Goal: Task Accomplishment & Management: Manage account settings

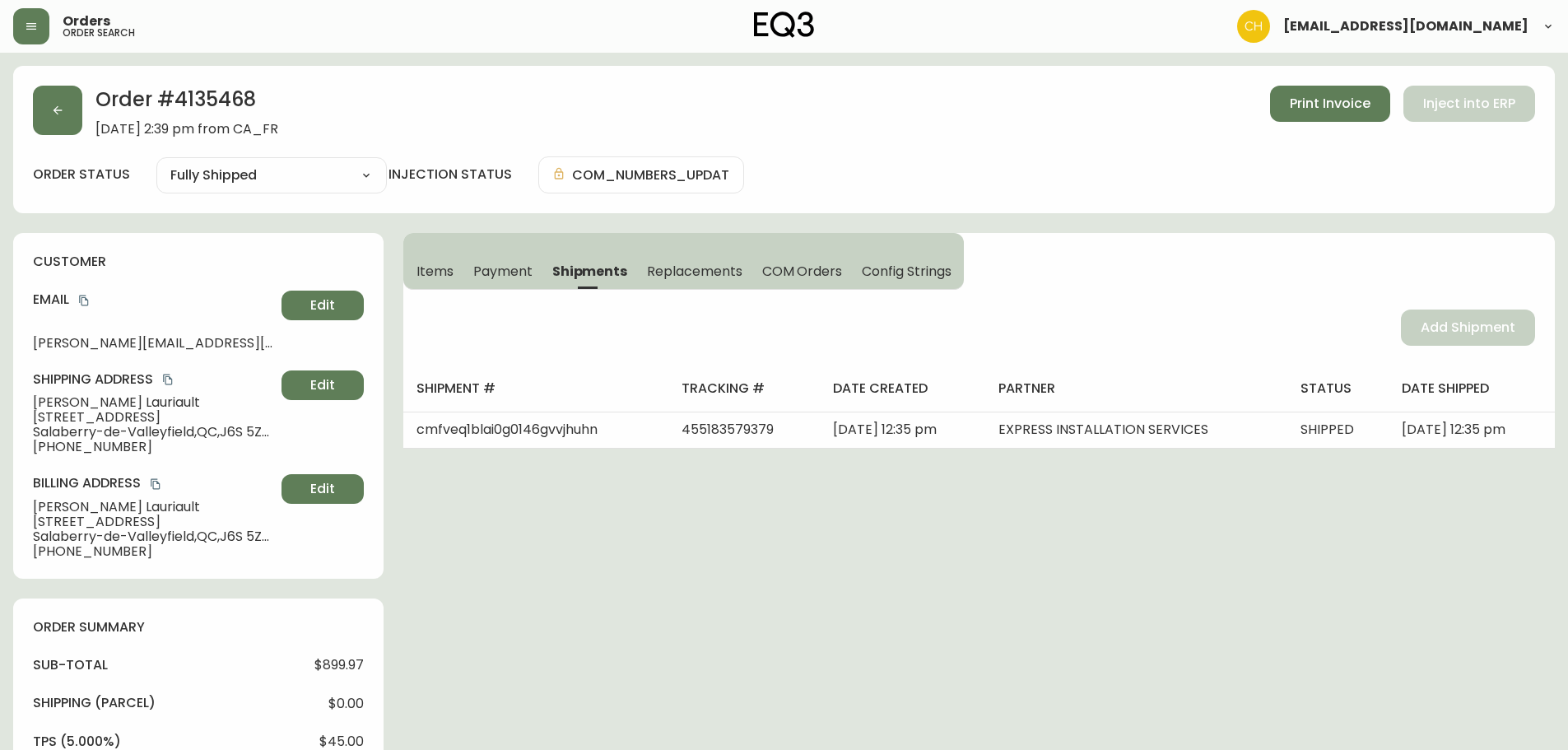
select select "FULLY_SHIPPED"
click at [57, 100] on button "button" at bounding box center [58, 111] width 50 height 50
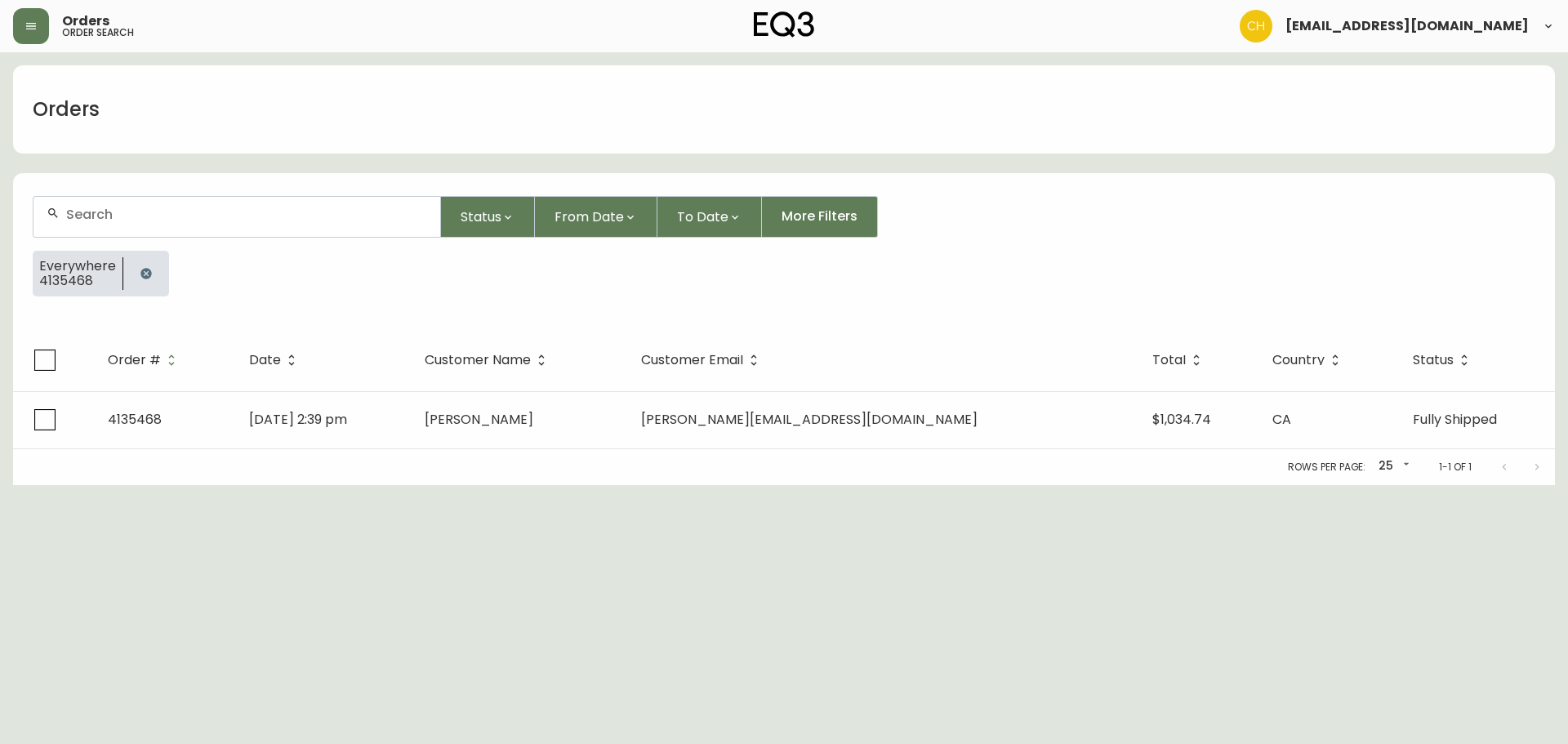
click at [140, 278] on icon "button" at bounding box center [145, 272] width 10 height 10
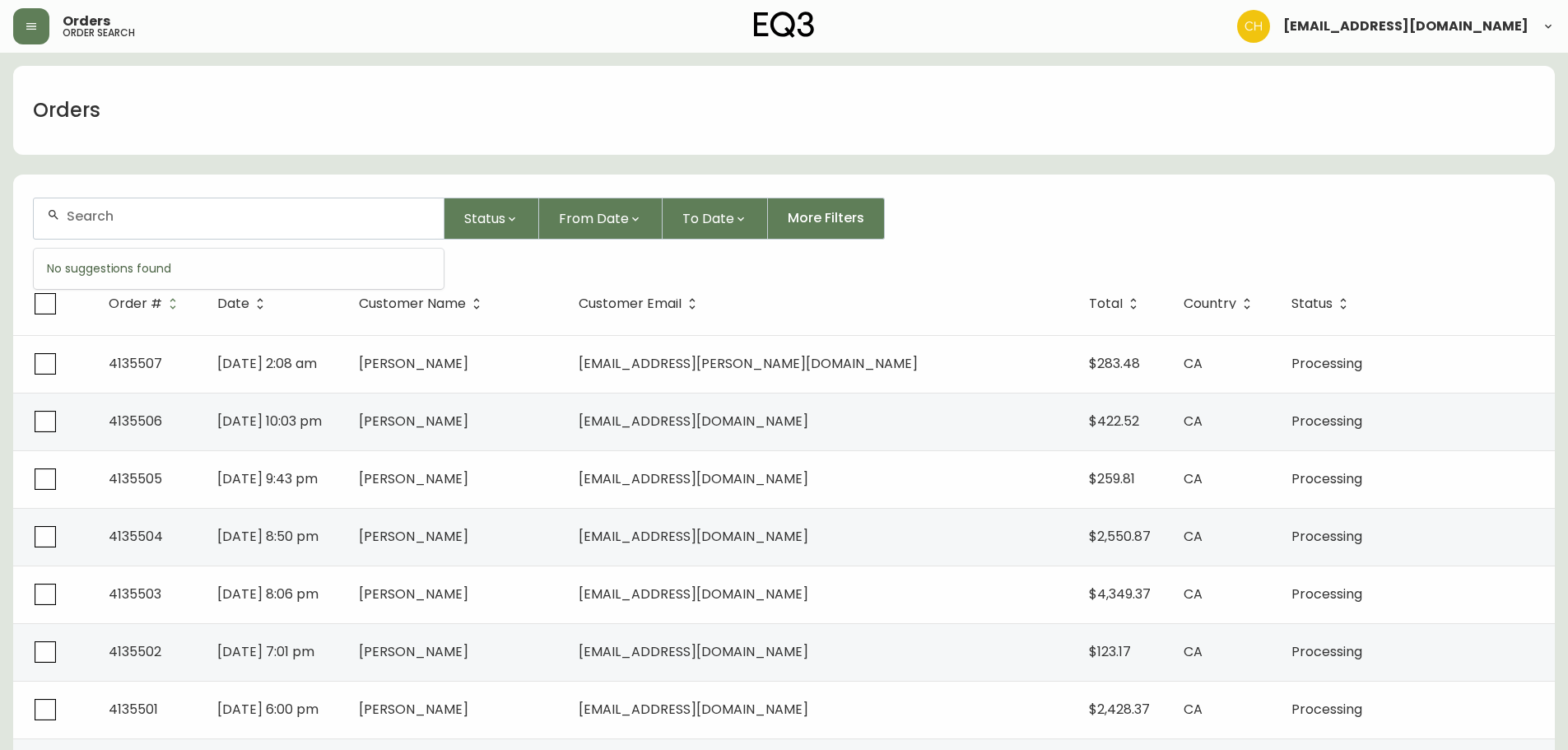
click at [141, 220] on input "text" at bounding box center [249, 215] width 364 height 15
type input "4135490"
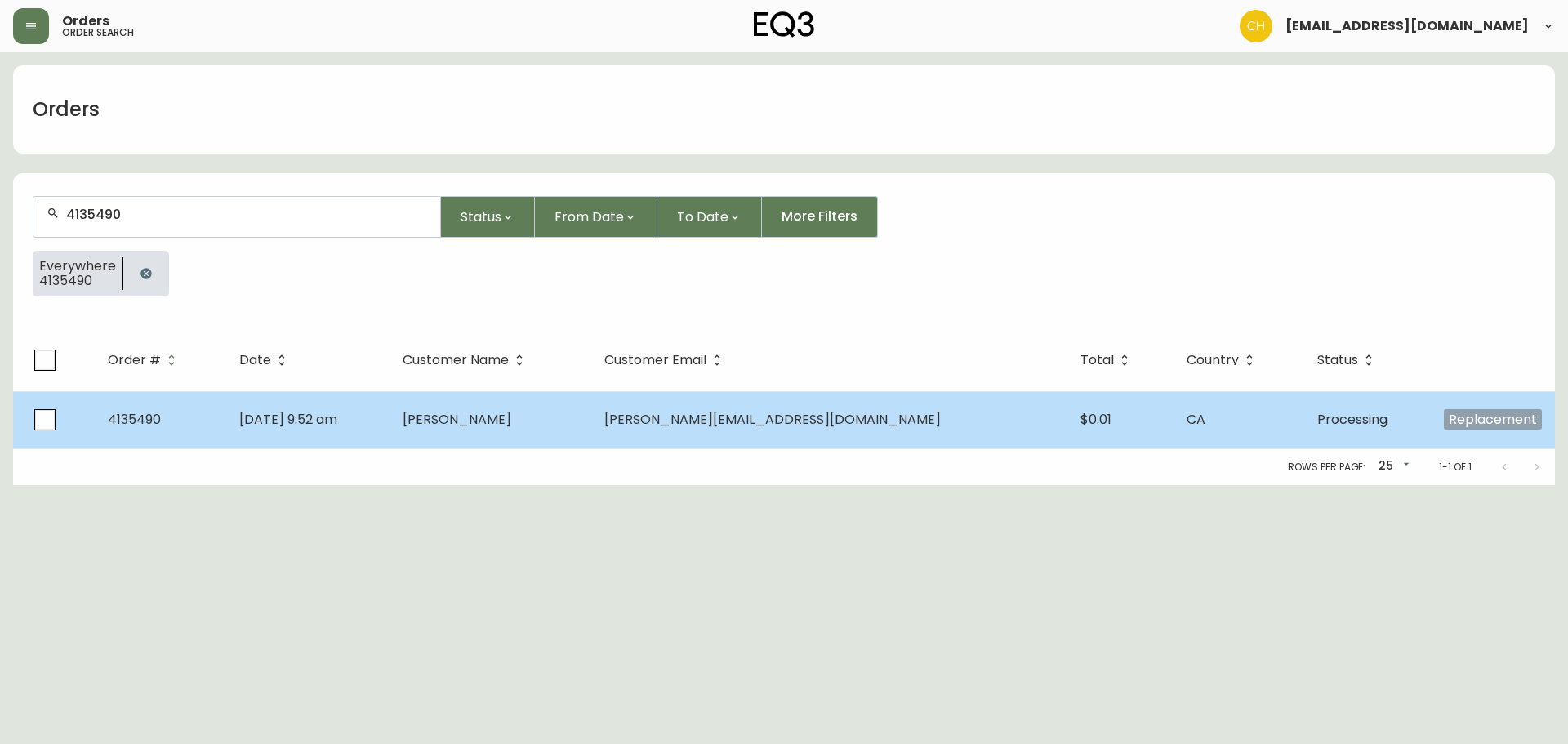
click at [967, 421] on td "[PERSON_NAME][EMAIL_ADDRESS][DOMAIN_NAME]" at bounding box center [828, 420] width 476 height 57
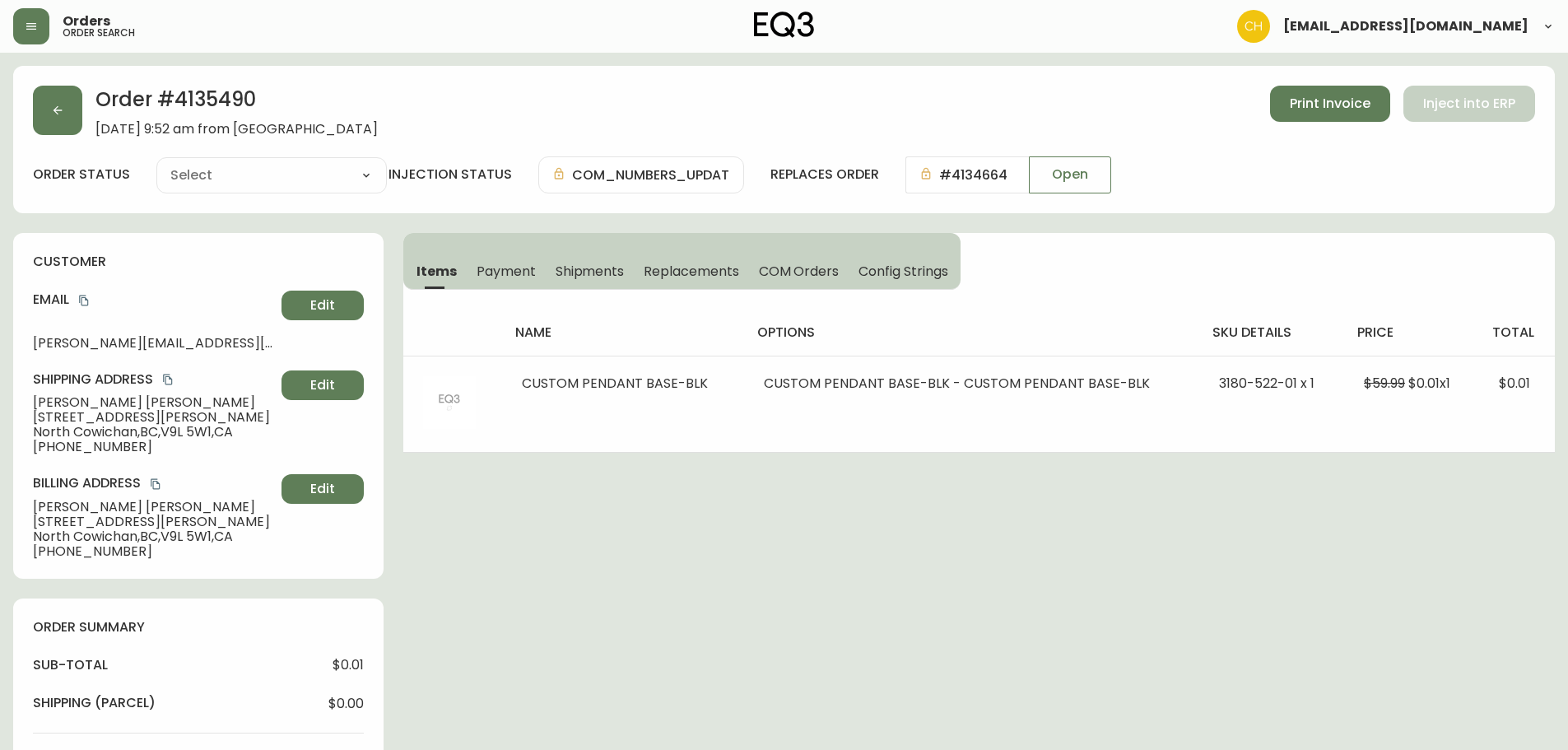
type input "Processing"
select select "PROCESSING"
click at [64, 108] on button "button" at bounding box center [58, 111] width 50 height 50
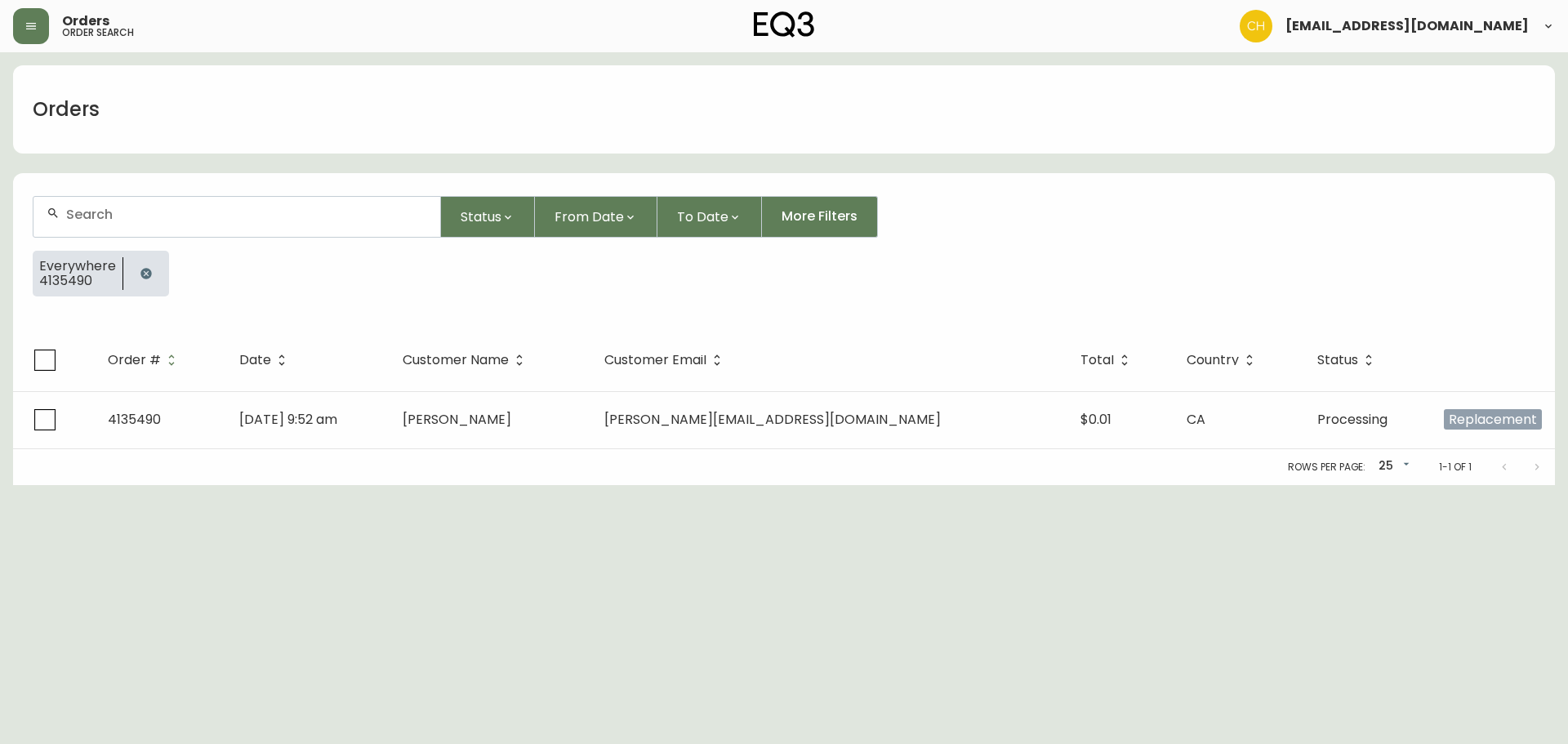
click at [218, 223] on div at bounding box center [236, 216] width 407 height 40
type input "4135491"
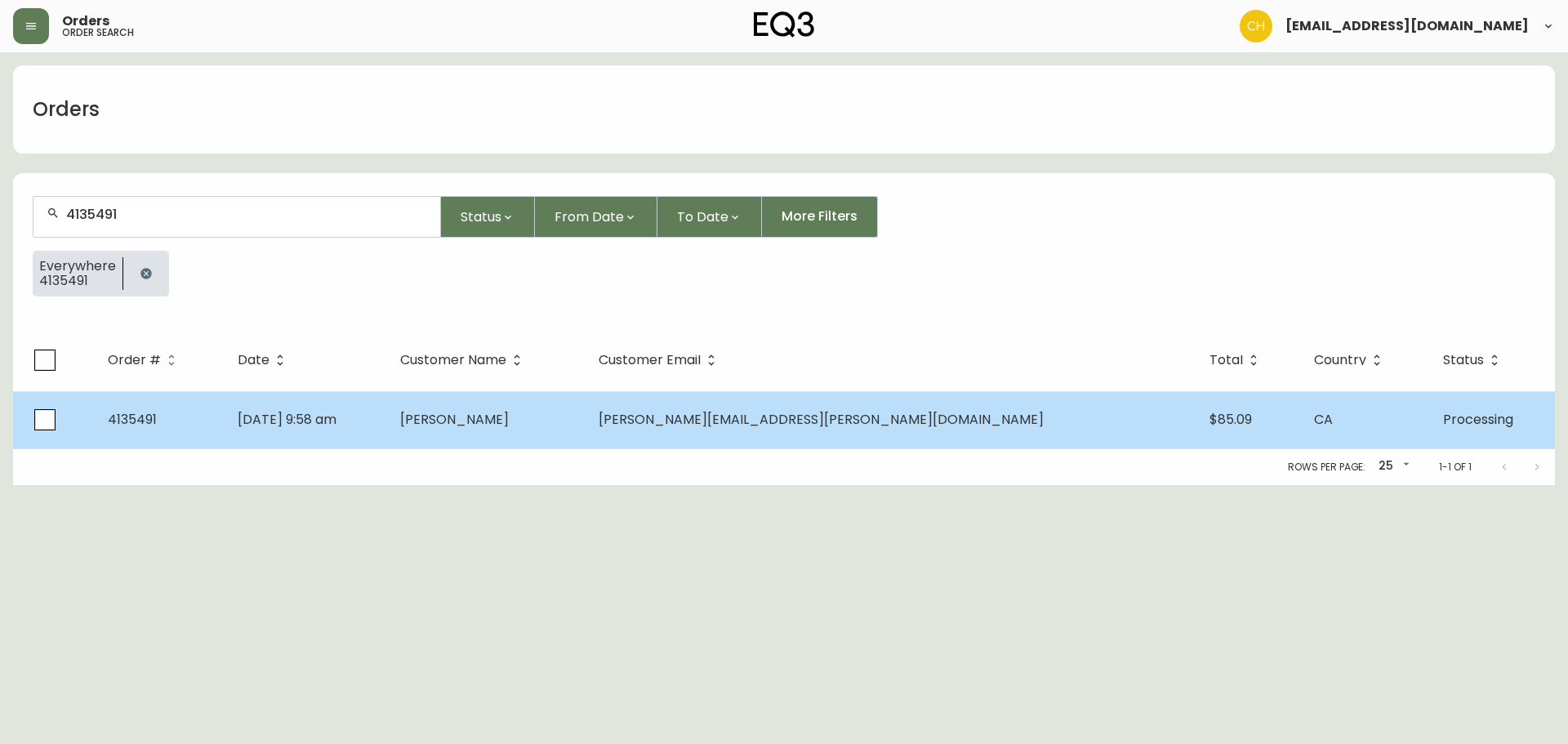
click at [564, 409] on td "[PERSON_NAME]" at bounding box center [486, 420] width 200 height 57
click at [509, 424] on span "[PERSON_NAME]" at bounding box center [454, 419] width 109 height 19
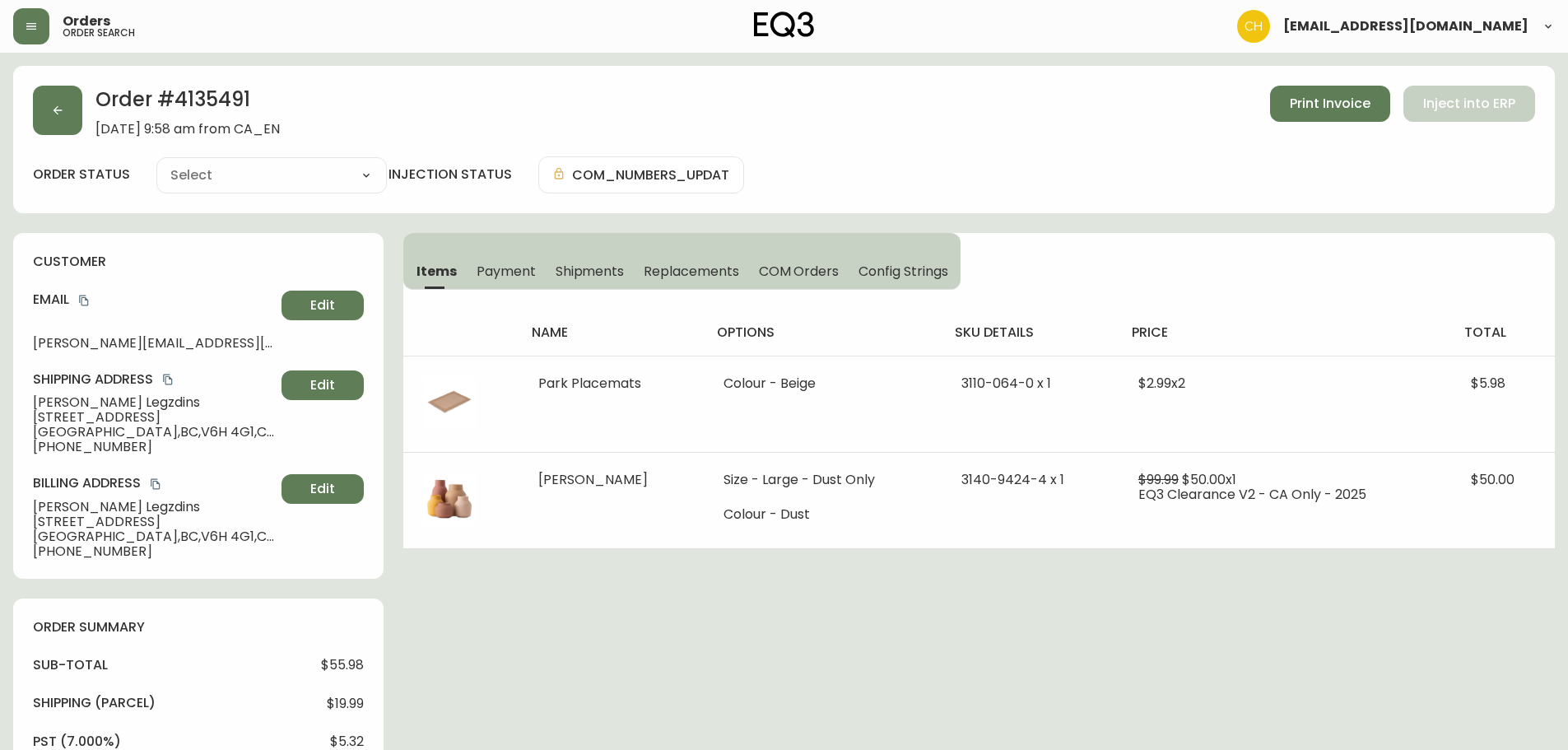
type input "Processing"
select select "PROCESSING"
click at [58, 111] on icon "button" at bounding box center [58, 111] width 13 height 13
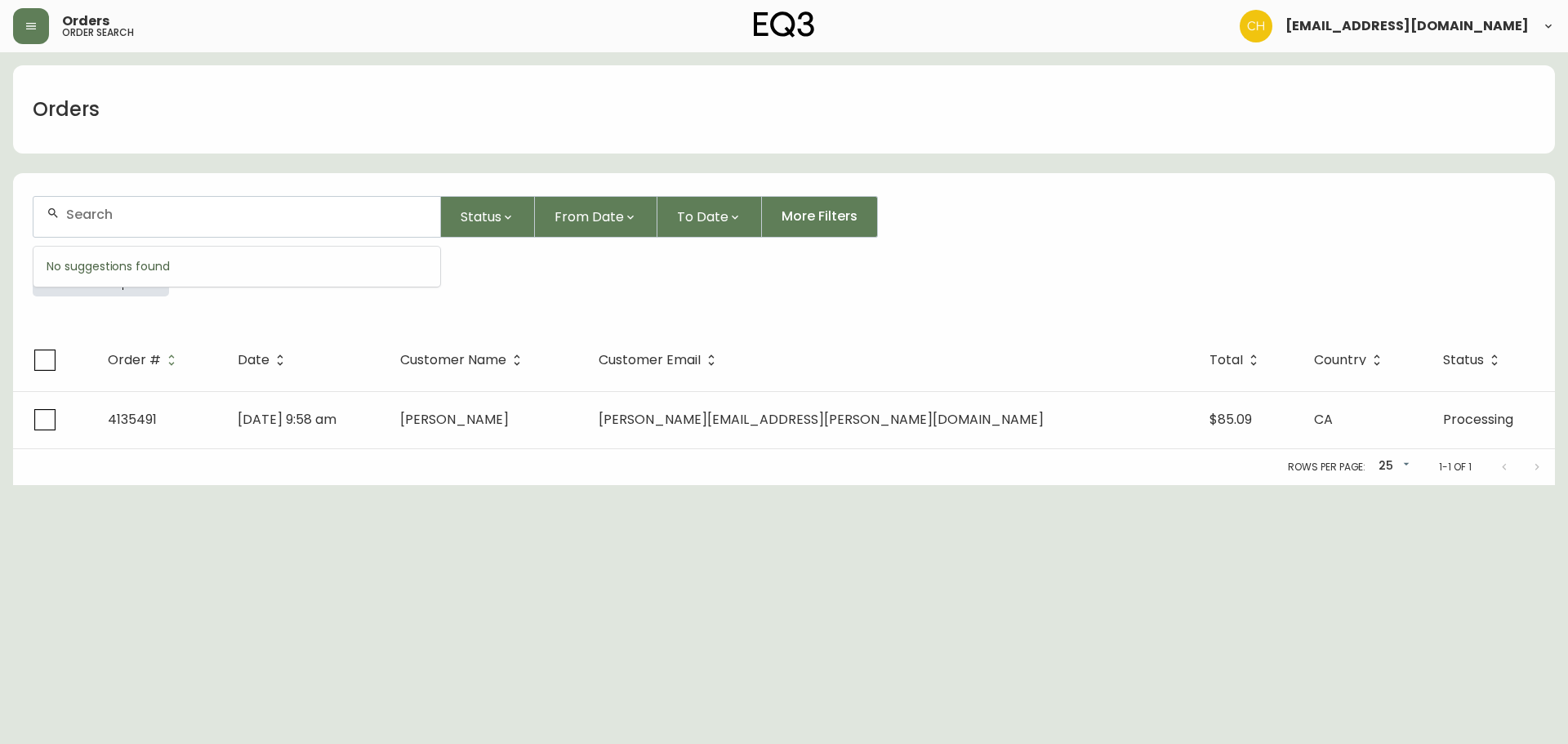
click at [98, 210] on input "text" at bounding box center [247, 214] width 361 height 15
type input "4135493"
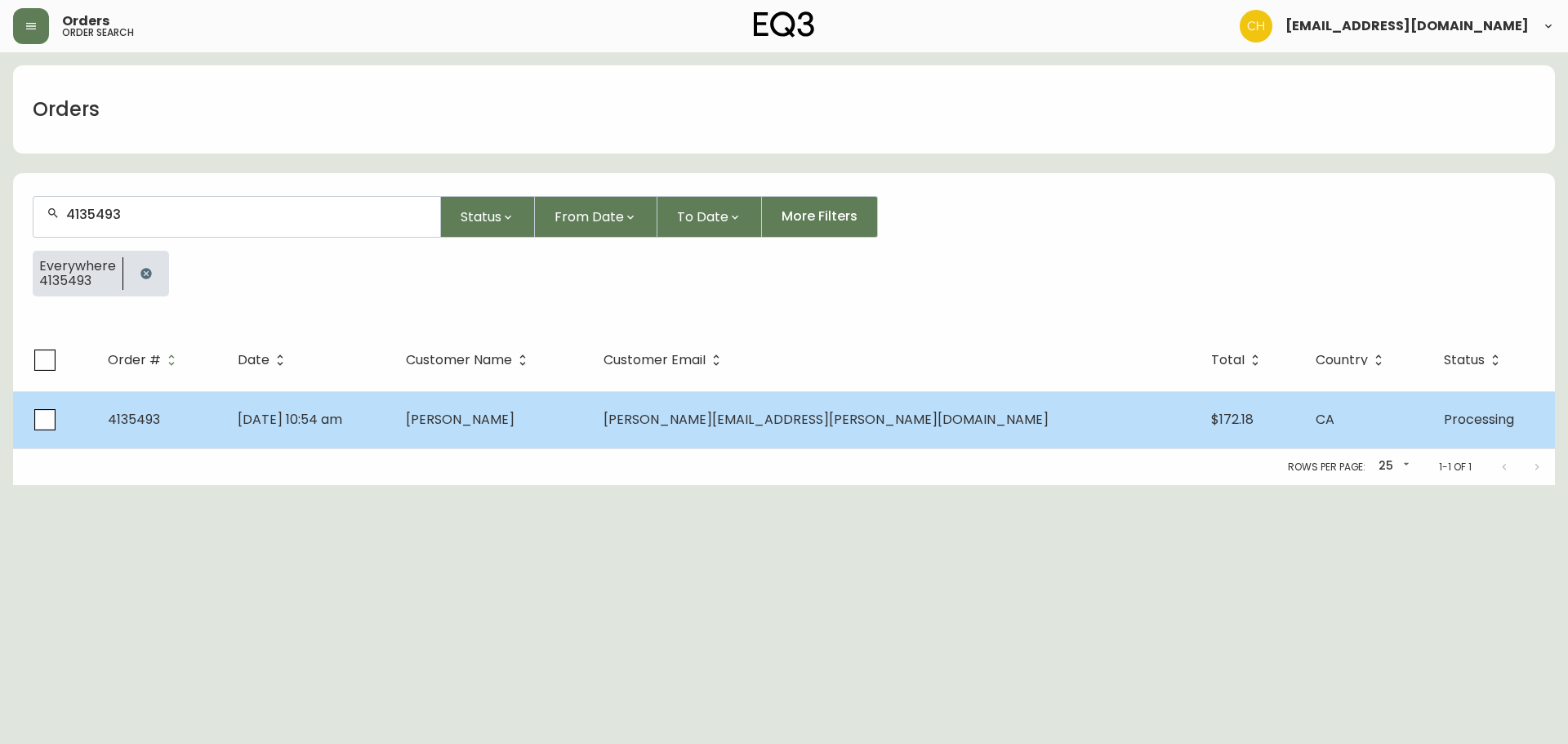
click at [514, 416] on span "[PERSON_NAME]" at bounding box center [460, 419] width 109 height 19
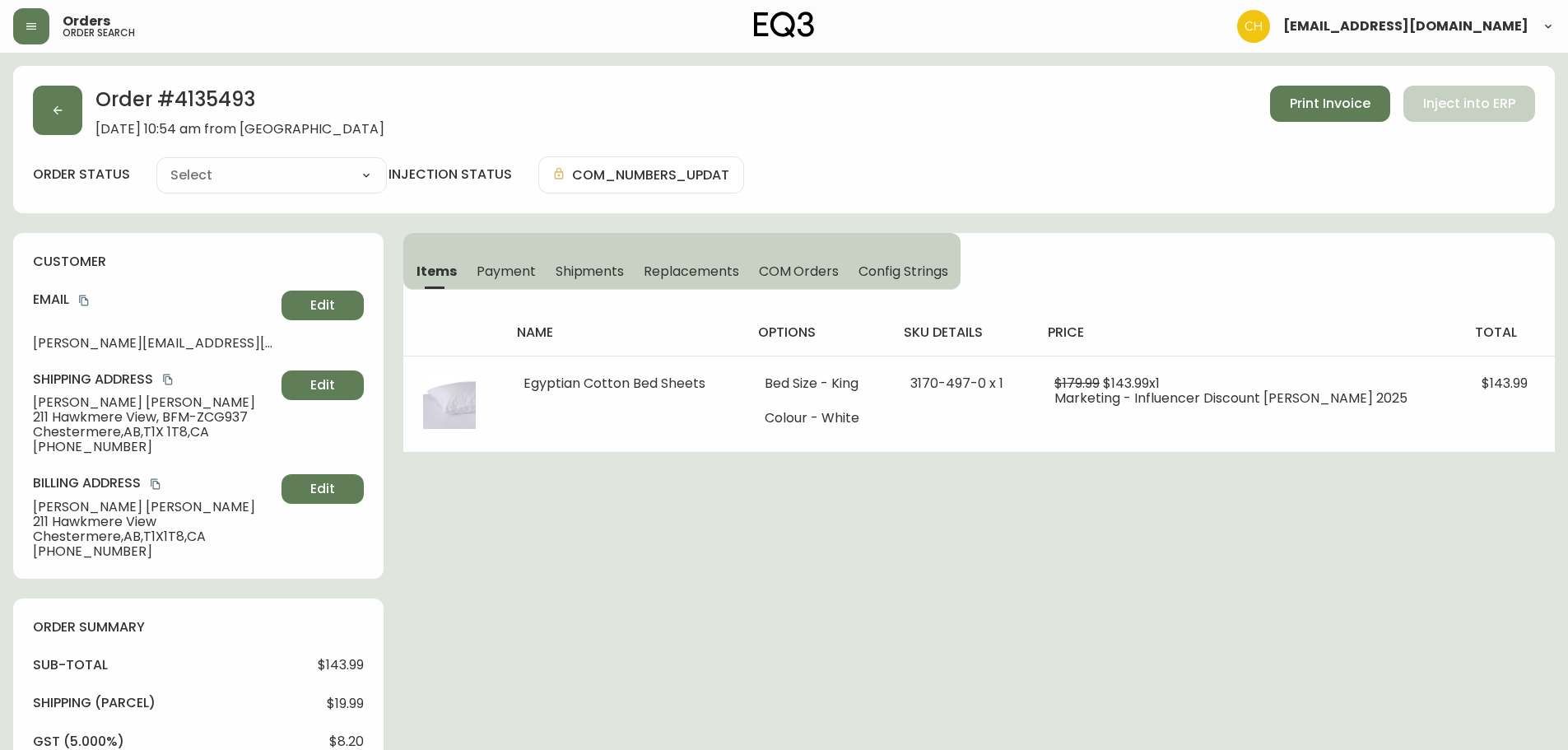
type input "Processing"
select select "PROCESSING"
click at [58, 117] on button "button" at bounding box center [58, 111] width 50 height 50
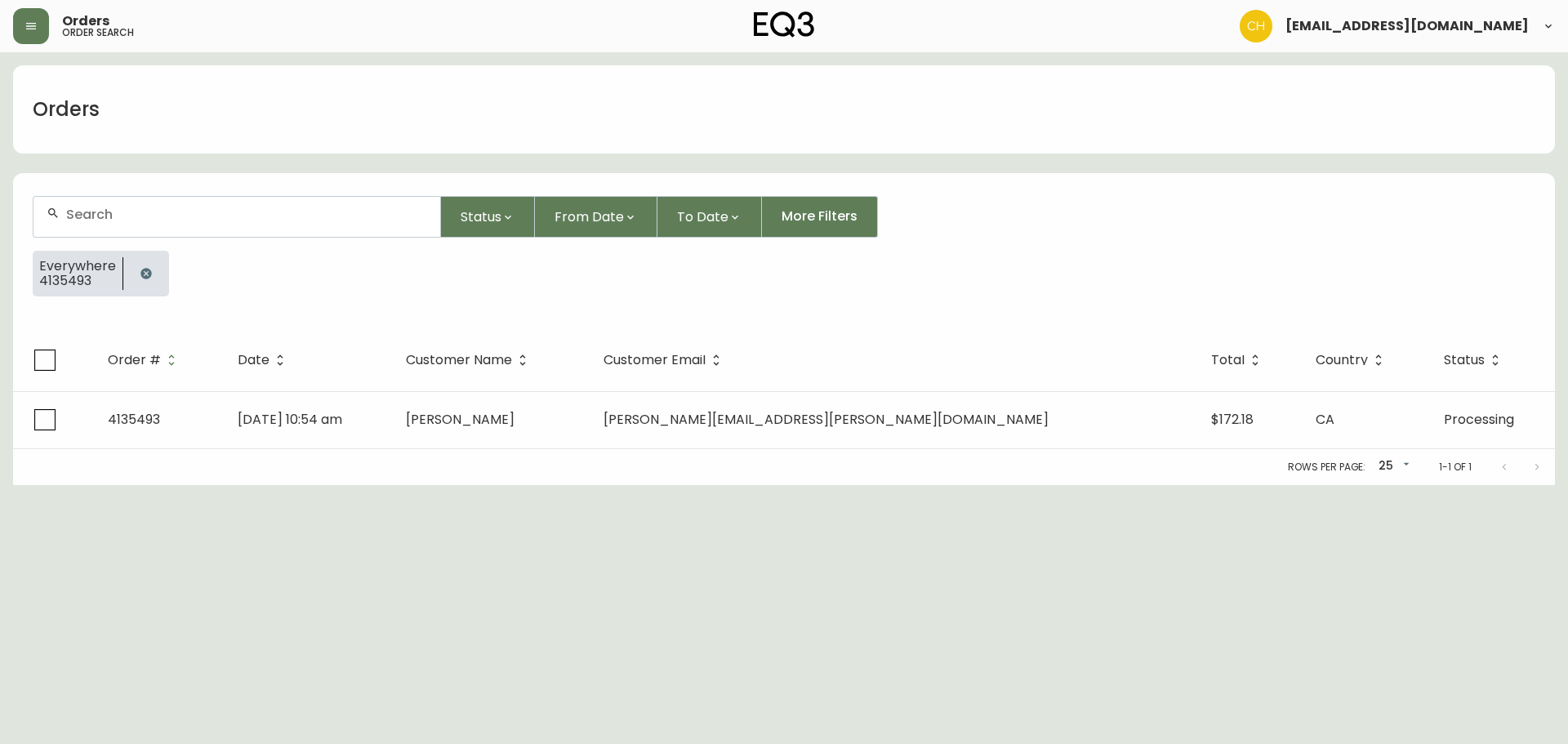
click at [81, 208] on input "text" at bounding box center [247, 214] width 361 height 15
type input "4135494"
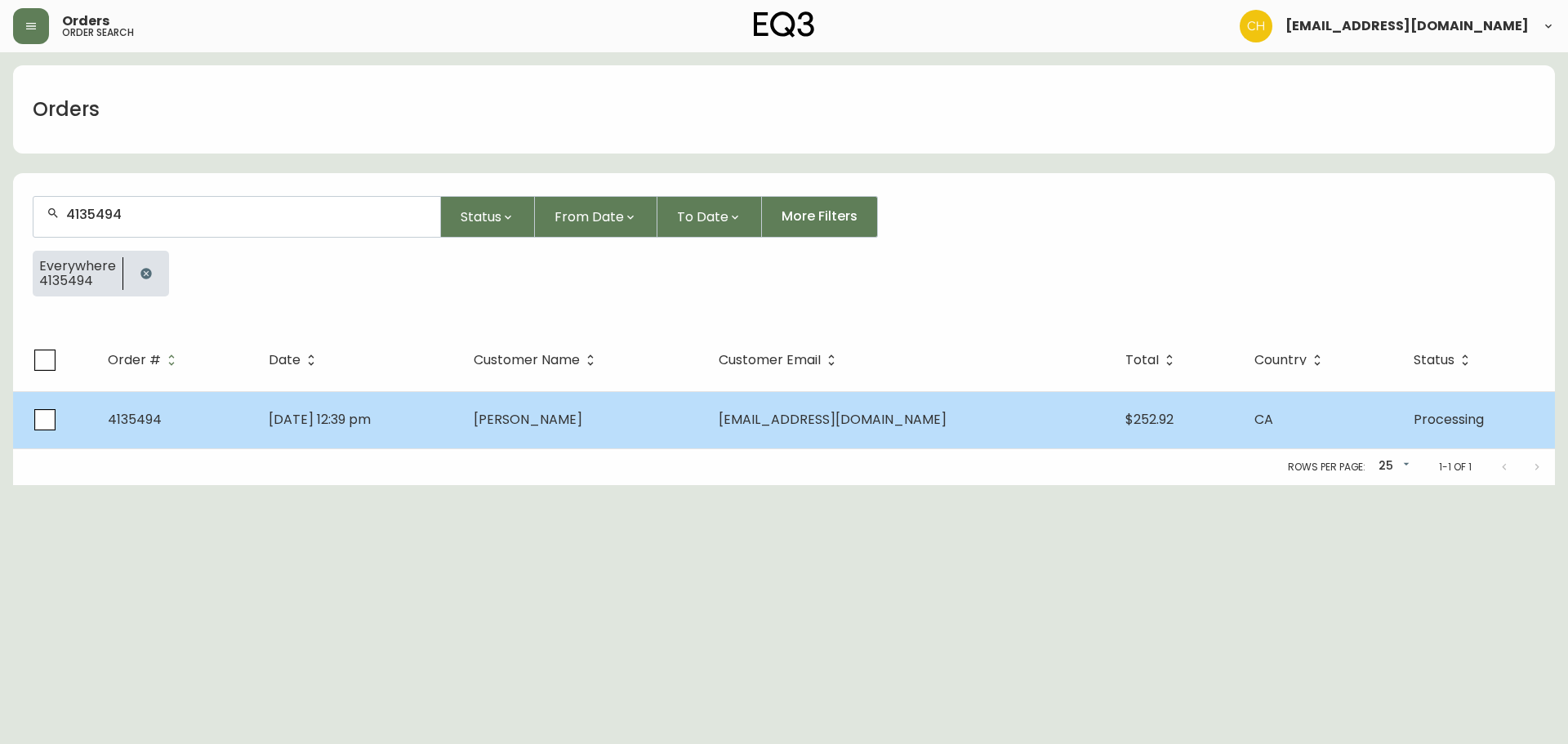
click at [393, 404] on td "[DATE] 12:39 pm" at bounding box center [357, 420] width 205 height 57
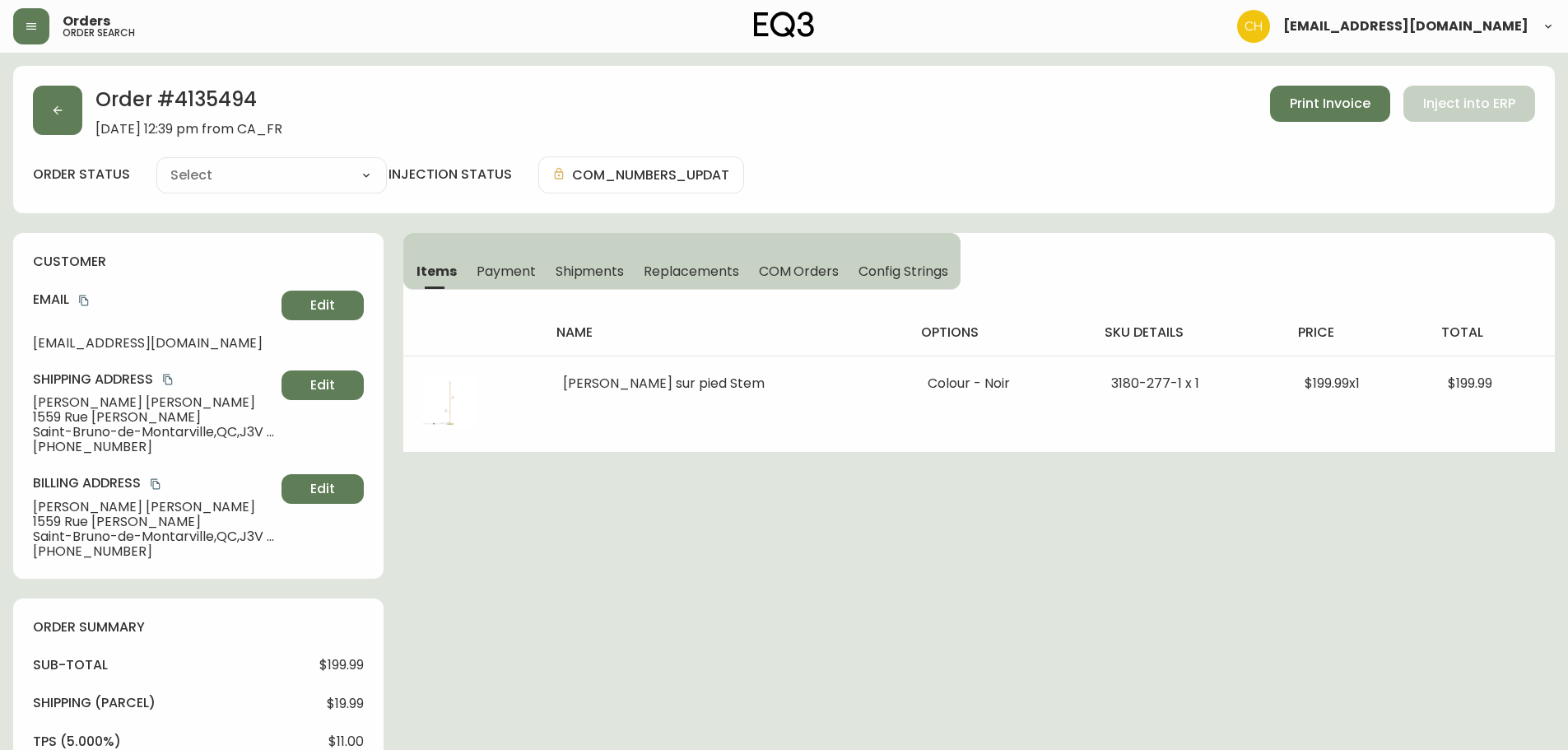
type input "Processing"
select select "PROCESSING"
click at [62, 118] on button "button" at bounding box center [58, 111] width 50 height 50
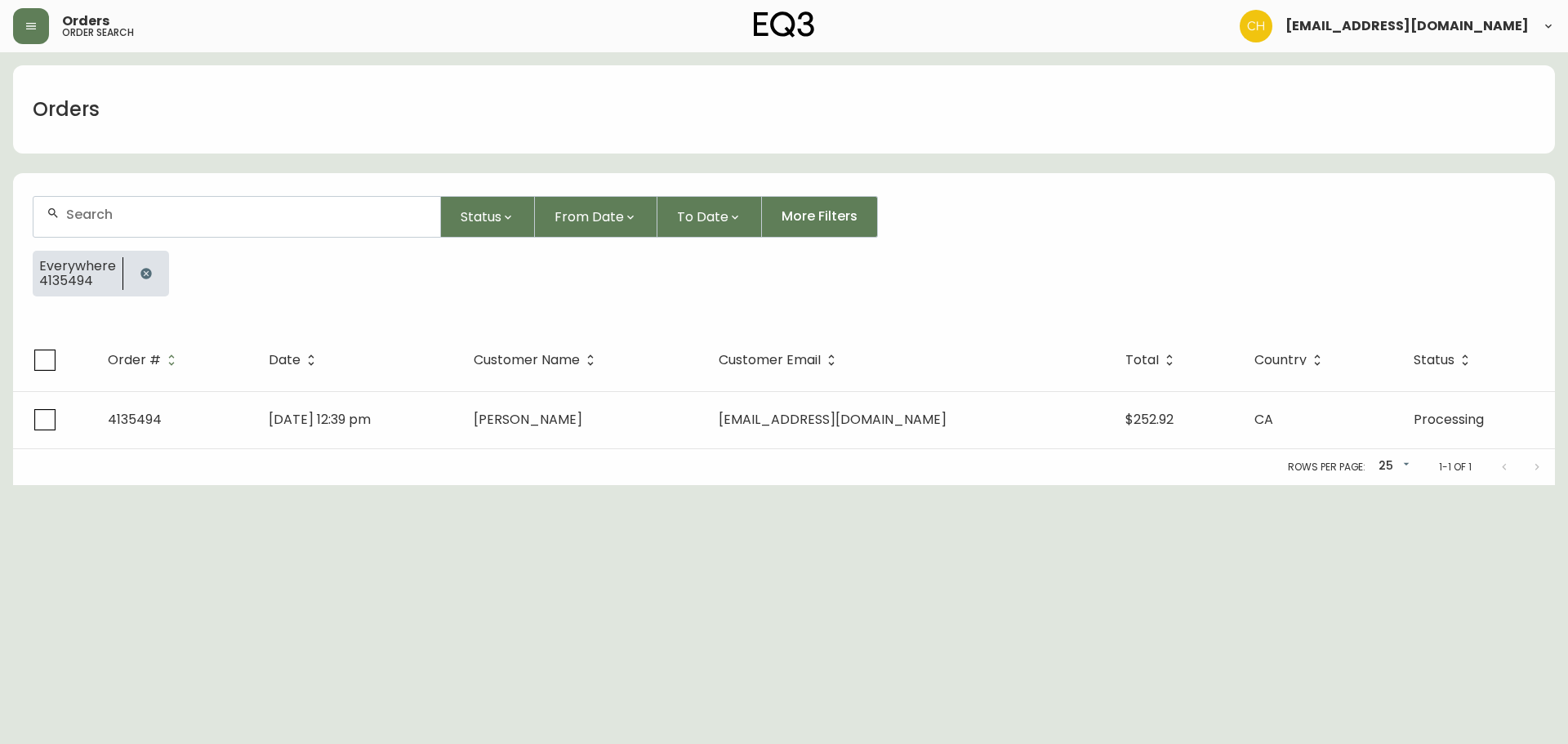
click at [107, 215] on input "text" at bounding box center [247, 214] width 361 height 15
click at [121, 212] on input "text" at bounding box center [247, 214] width 361 height 15
type input "4135497"
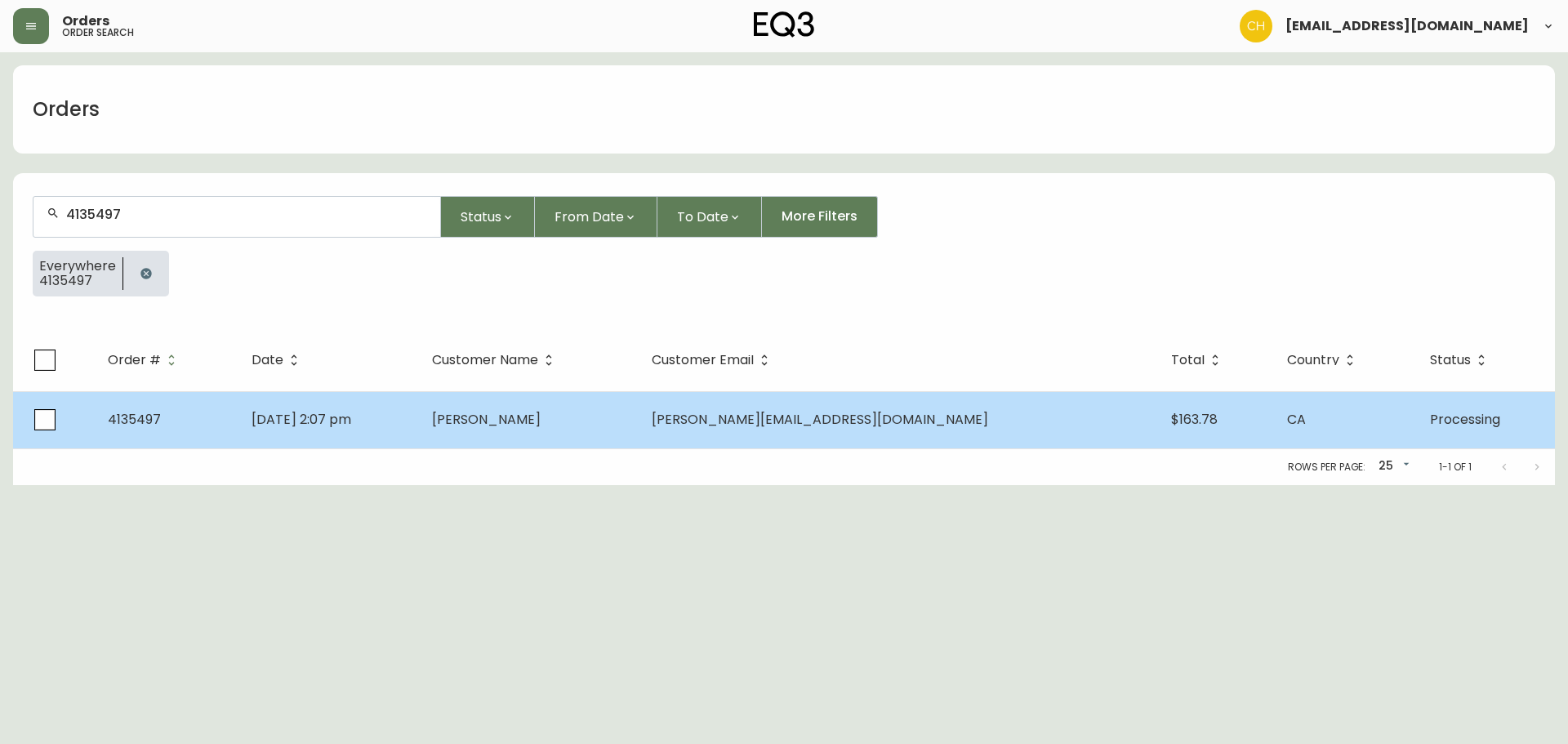
click at [419, 419] on td "[DATE] 2:07 pm" at bounding box center [328, 420] width 181 height 57
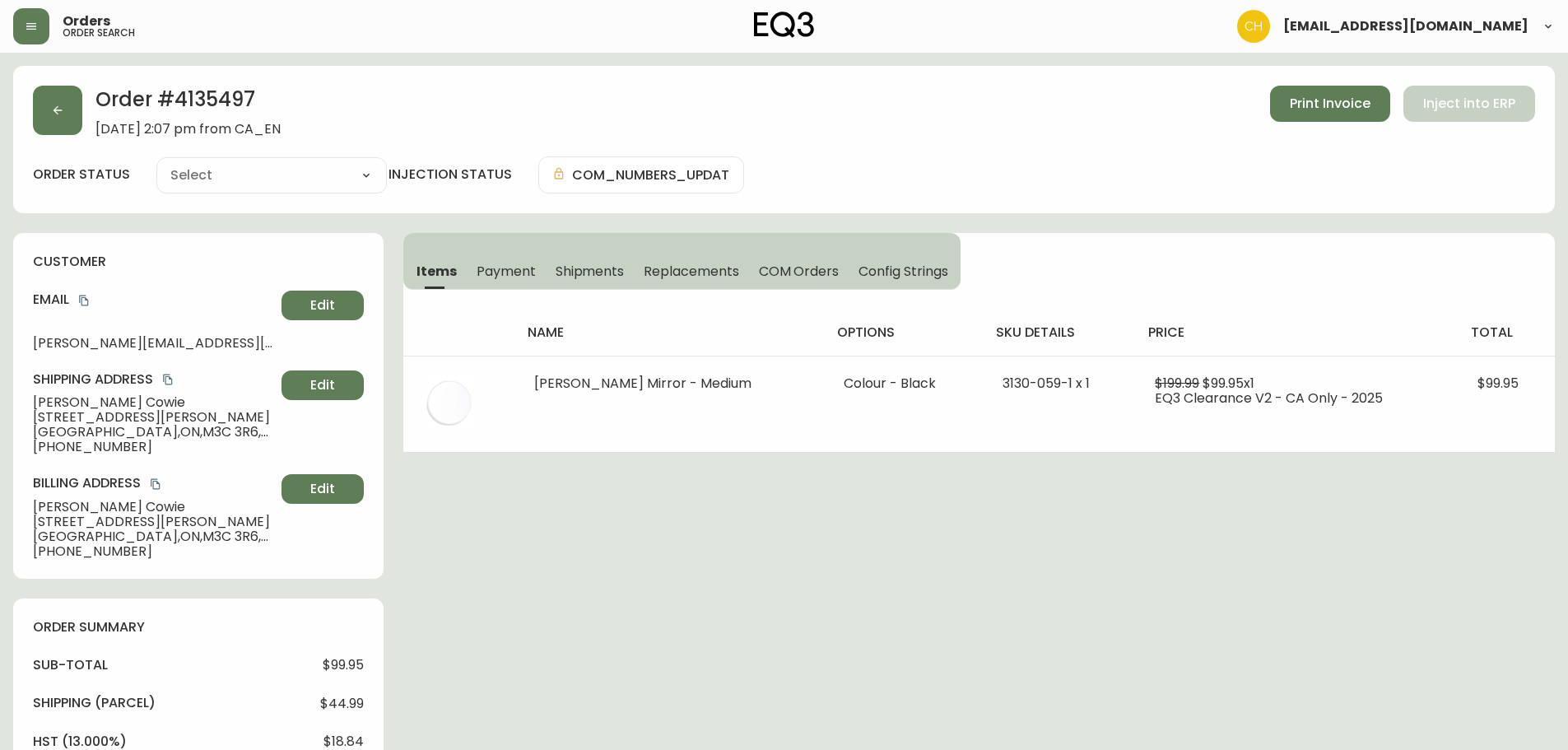
type input "Processing"
select select "PROCESSING"
click at [74, 118] on button "button" at bounding box center [58, 111] width 50 height 50
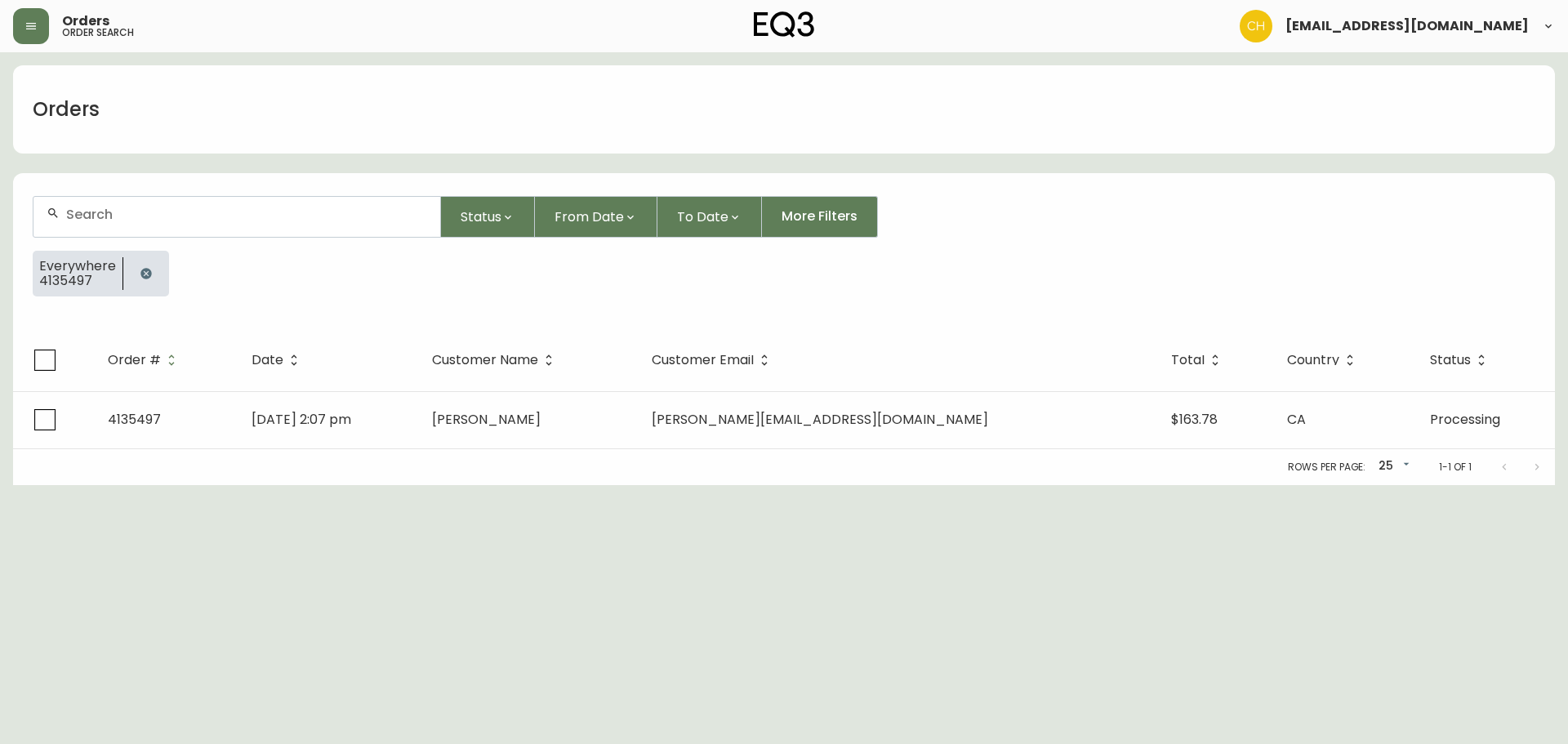
click at [104, 212] on input "text" at bounding box center [247, 214] width 361 height 15
type input "4135500"
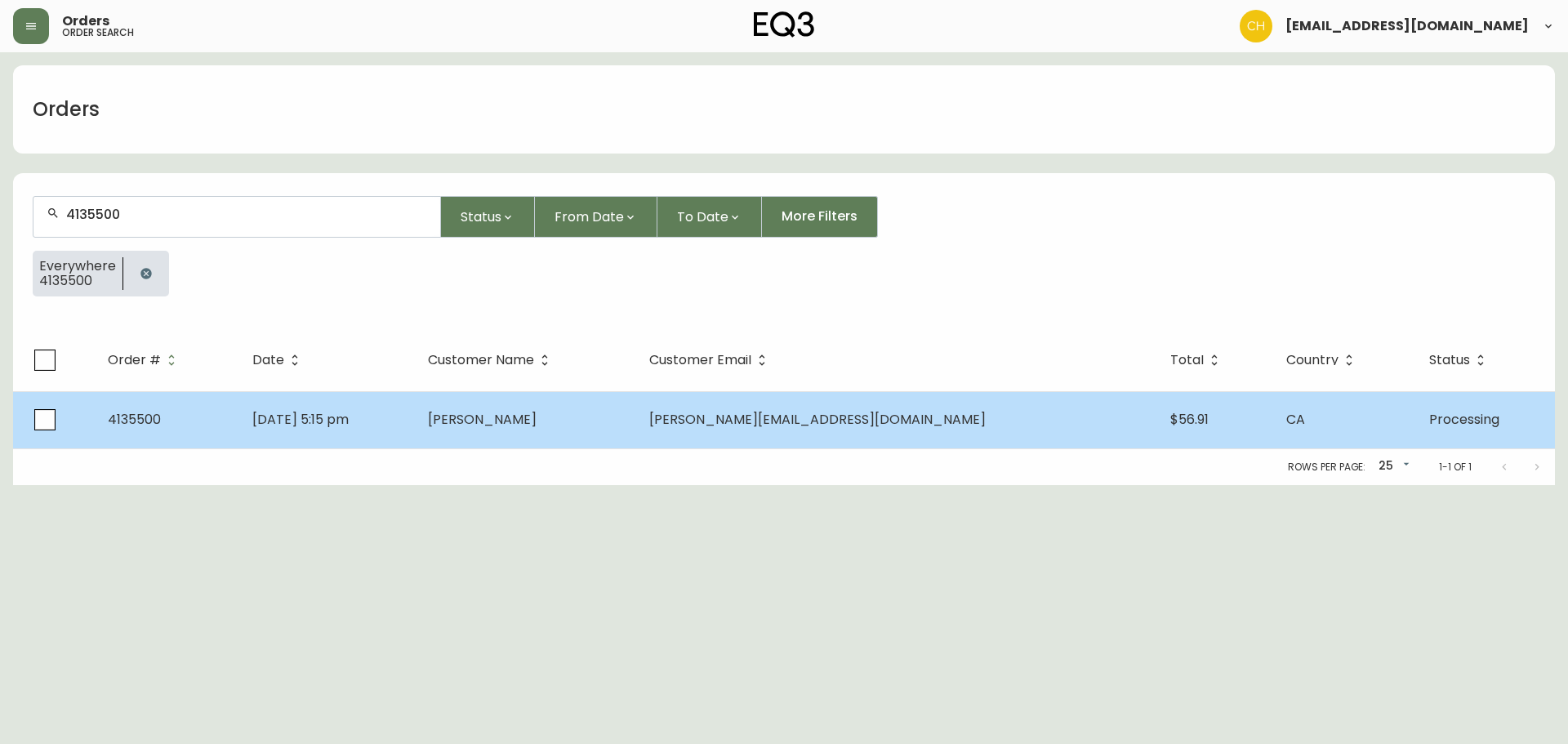
click at [536, 413] on span "[PERSON_NAME]" at bounding box center [481, 419] width 109 height 19
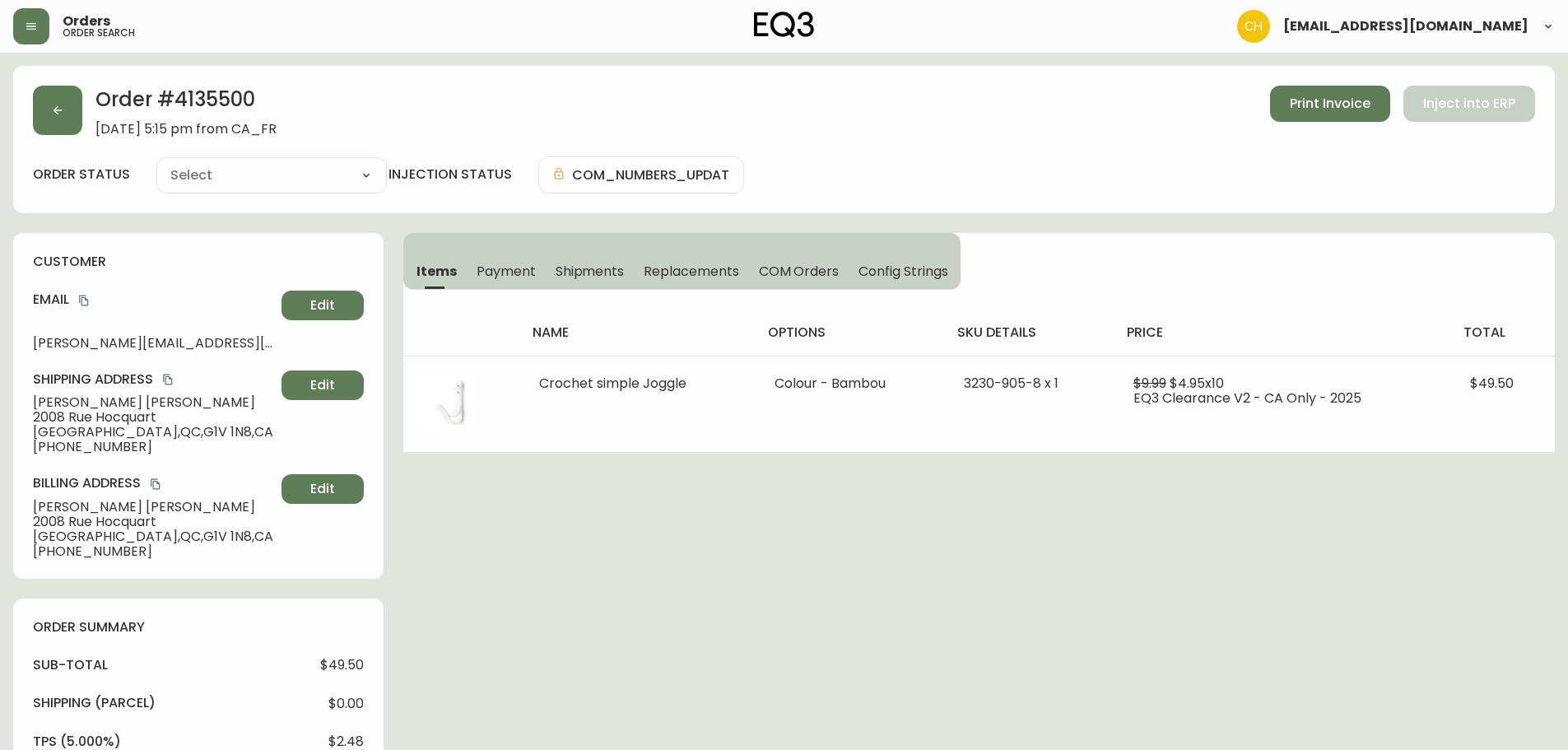
type input "Processing"
select select "PROCESSING"
click at [74, 116] on button "button" at bounding box center [58, 111] width 50 height 50
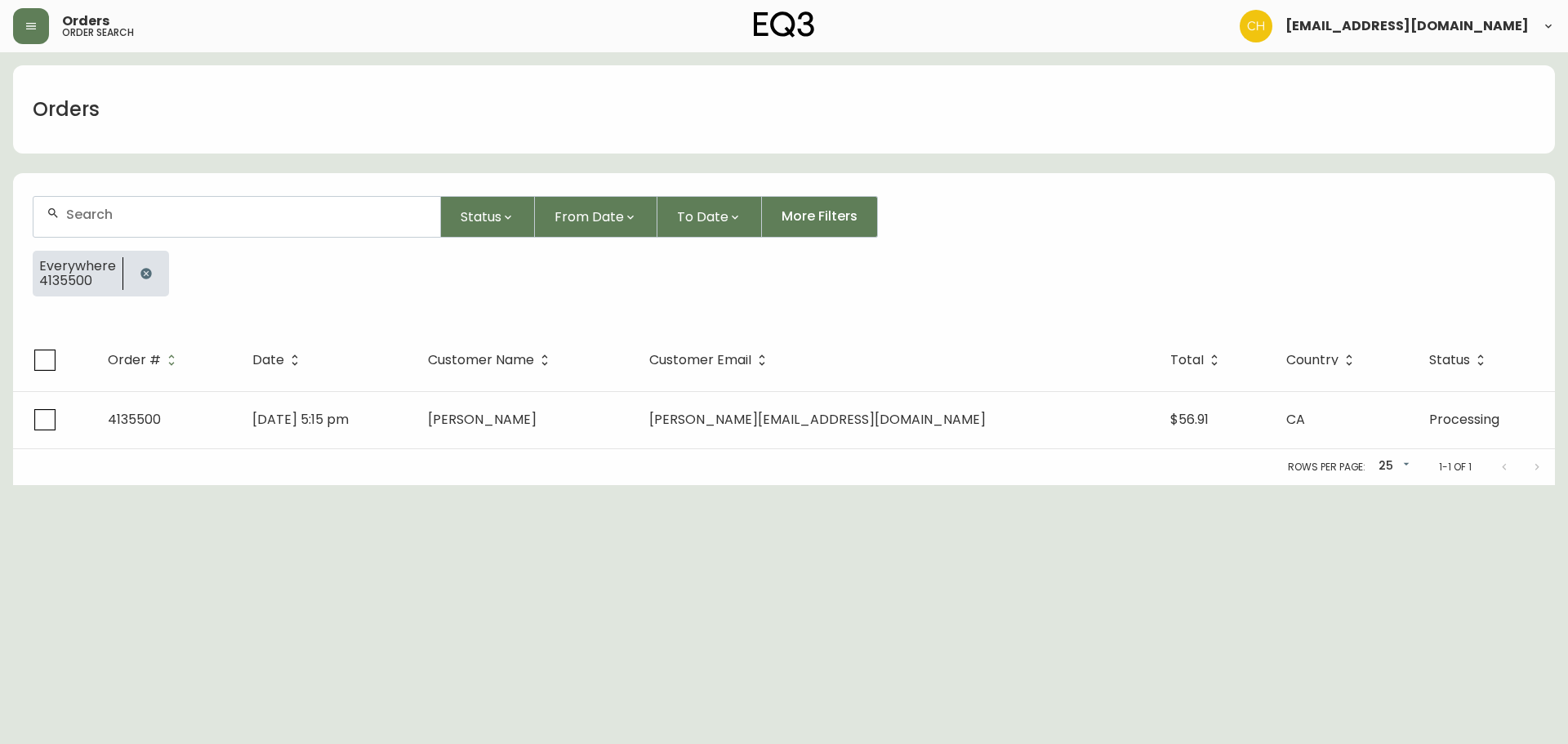
click at [115, 212] on input "text" at bounding box center [247, 214] width 361 height 15
type input "4135505"
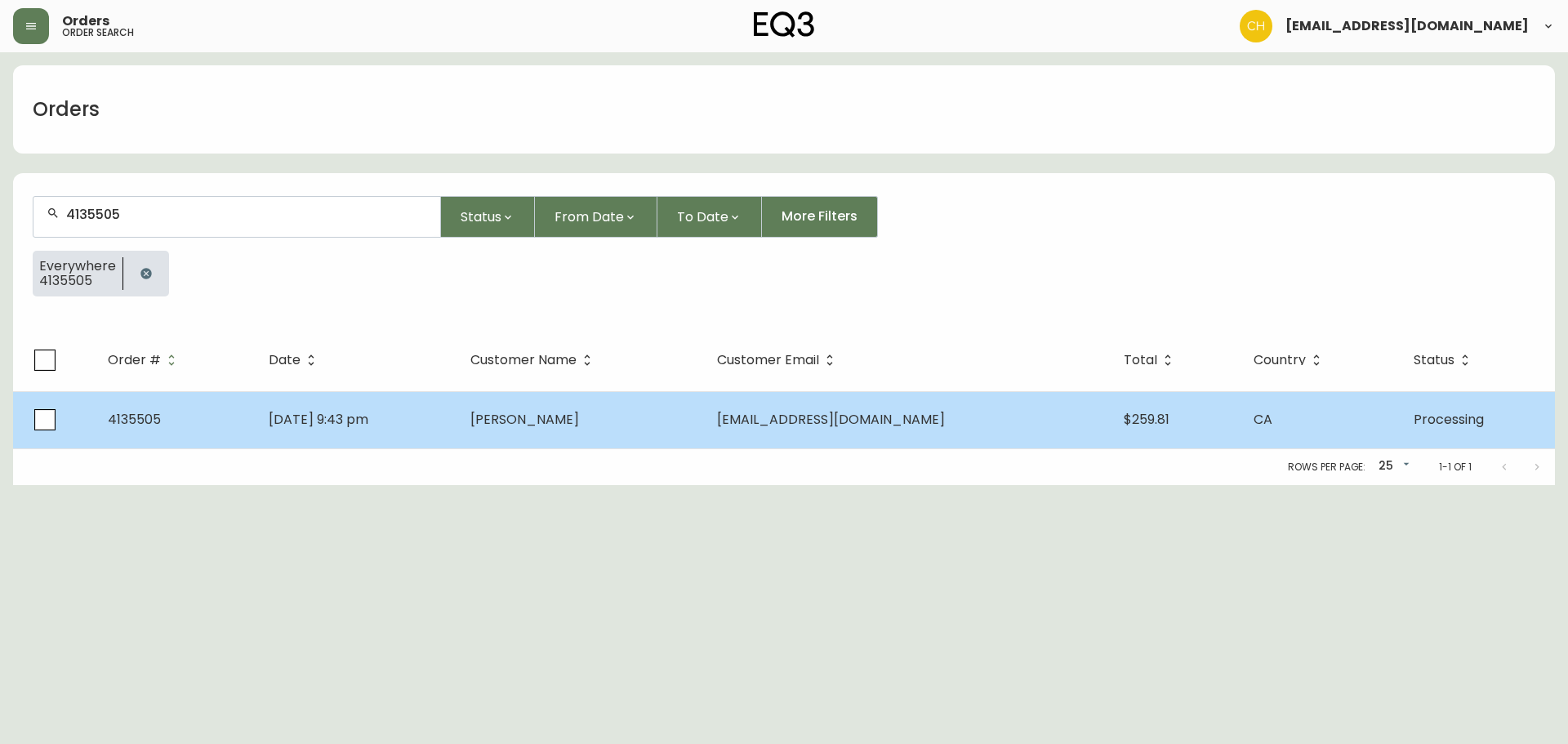
click at [561, 422] on span "[PERSON_NAME]" at bounding box center [524, 419] width 109 height 19
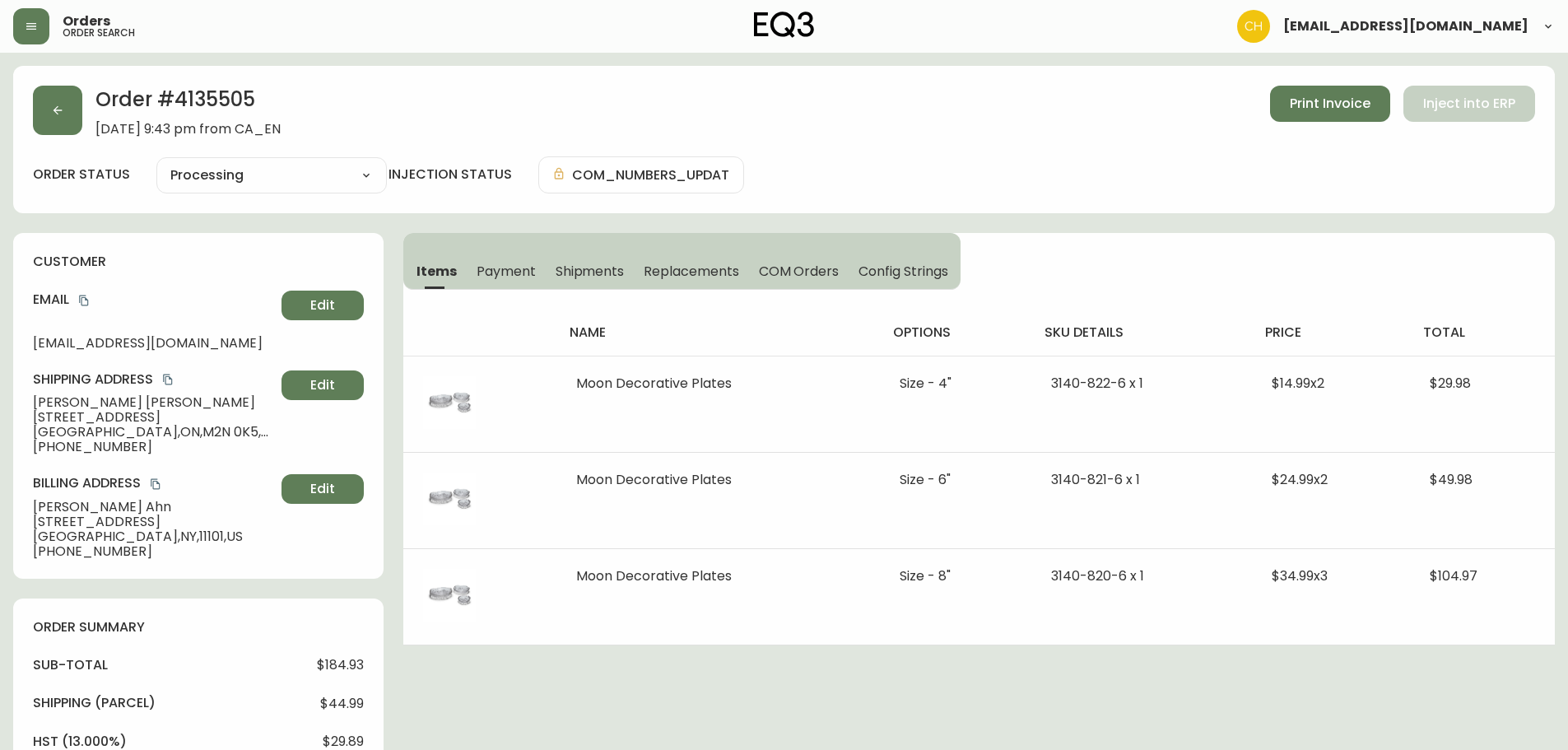
type input "Processing"
select select "PROCESSING"
click at [65, 115] on button "button" at bounding box center [58, 111] width 50 height 50
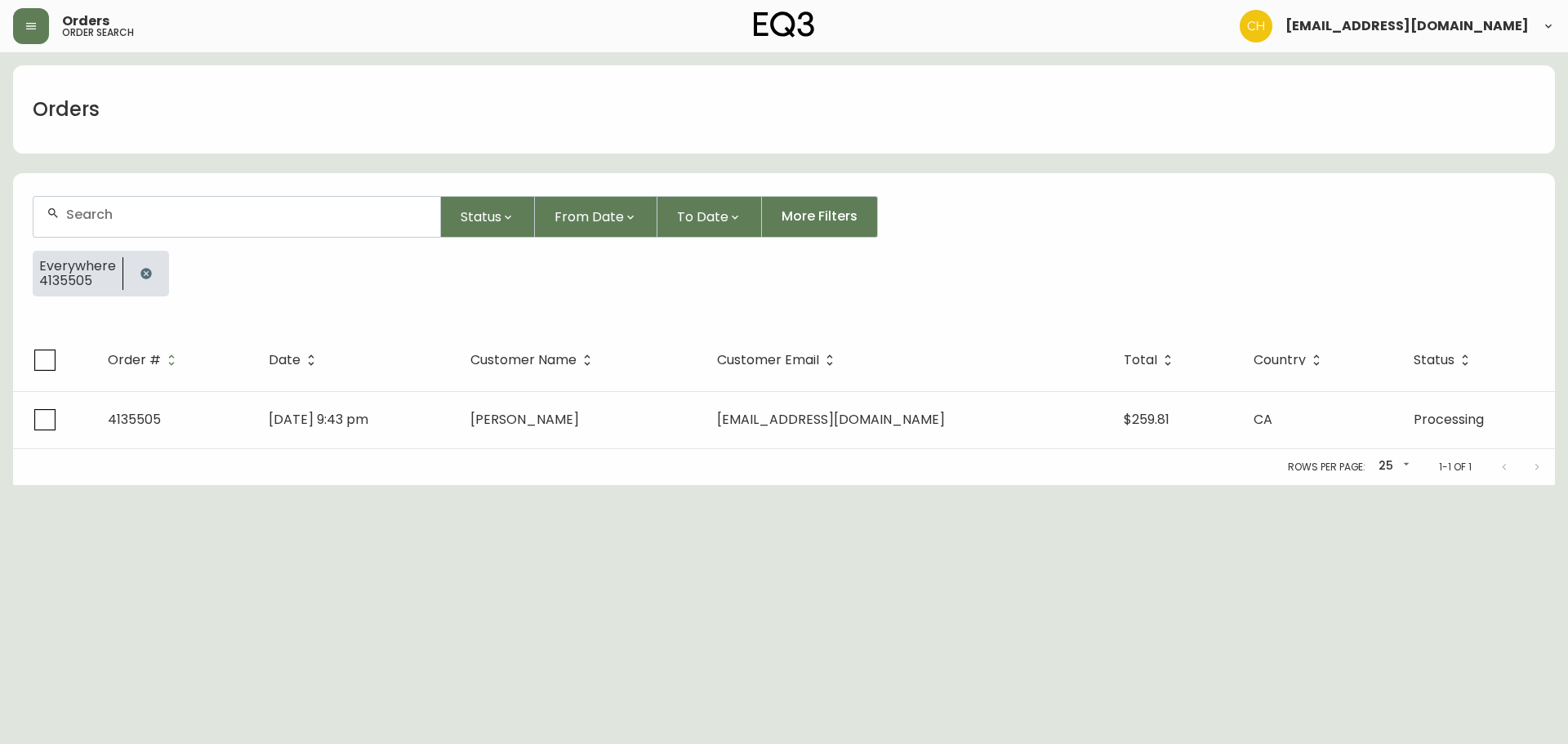
click at [111, 213] on input "text" at bounding box center [247, 214] width 361 height 15
type input "4135506"
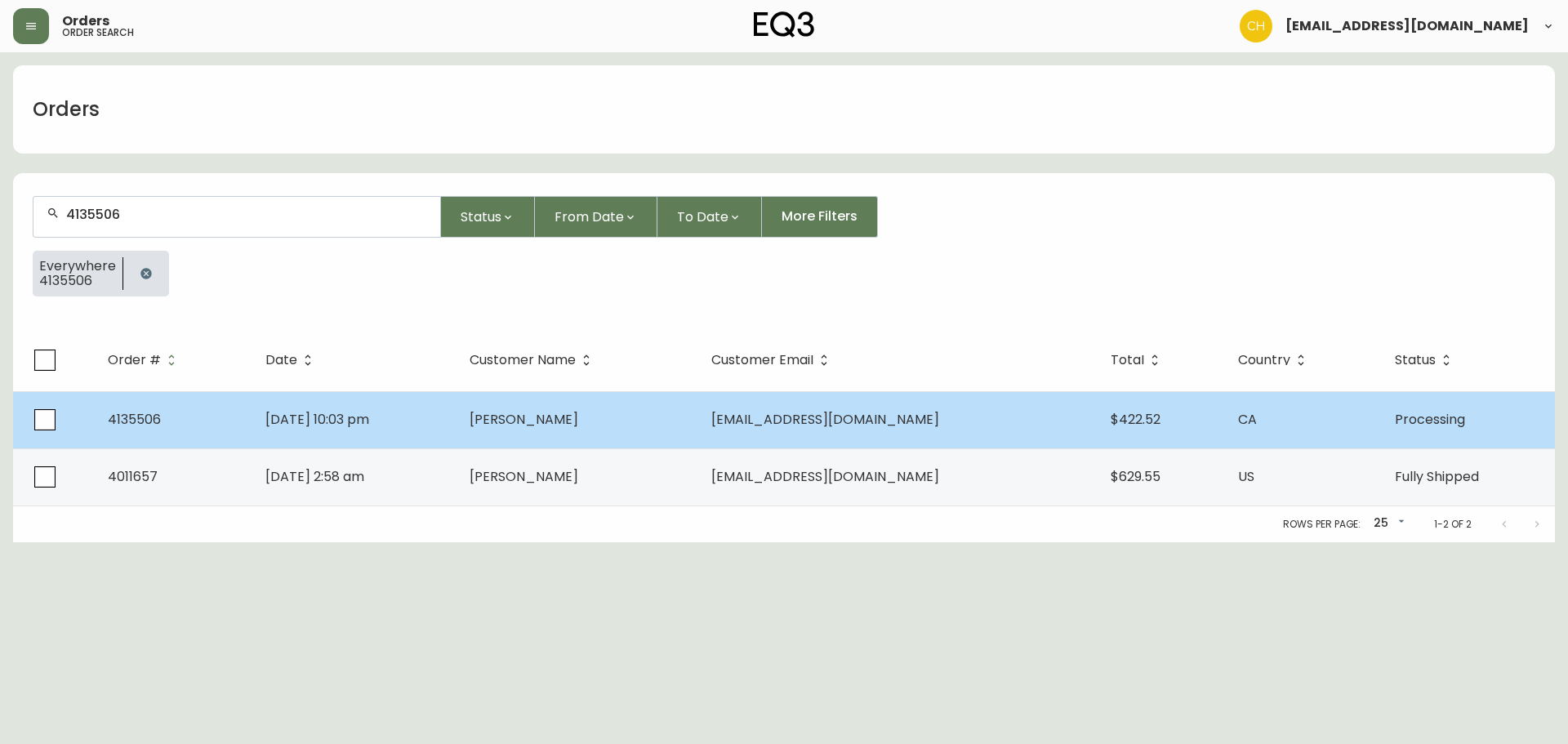
click at [578, 421] on span "[PERSON_NAME]" at bounding box center [523, 419] width 109 height 19
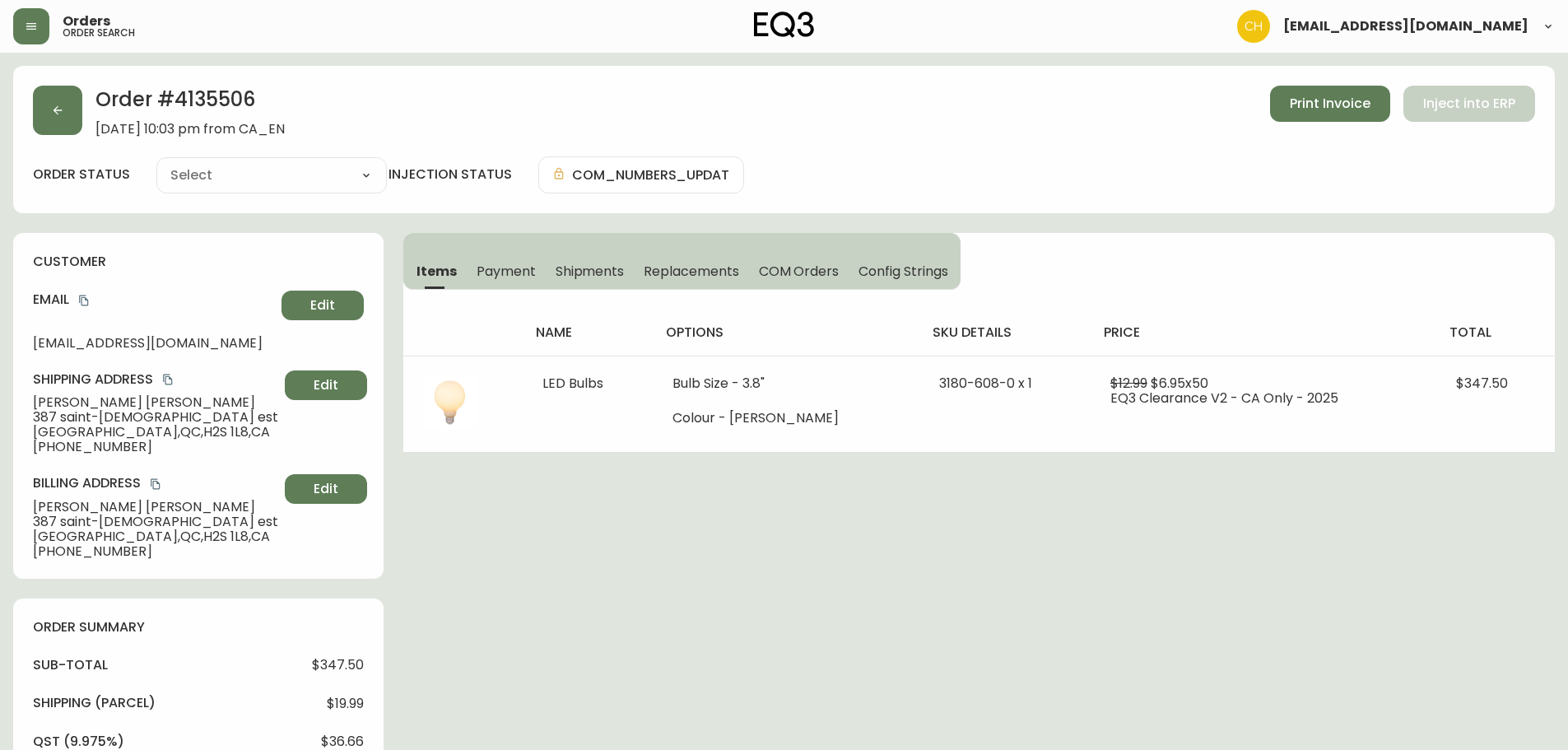
type input "Processing"
select select "PROCESSING"
click at [63, 105] on icon "button" at bounding box center [58, 111] width 13 height 13
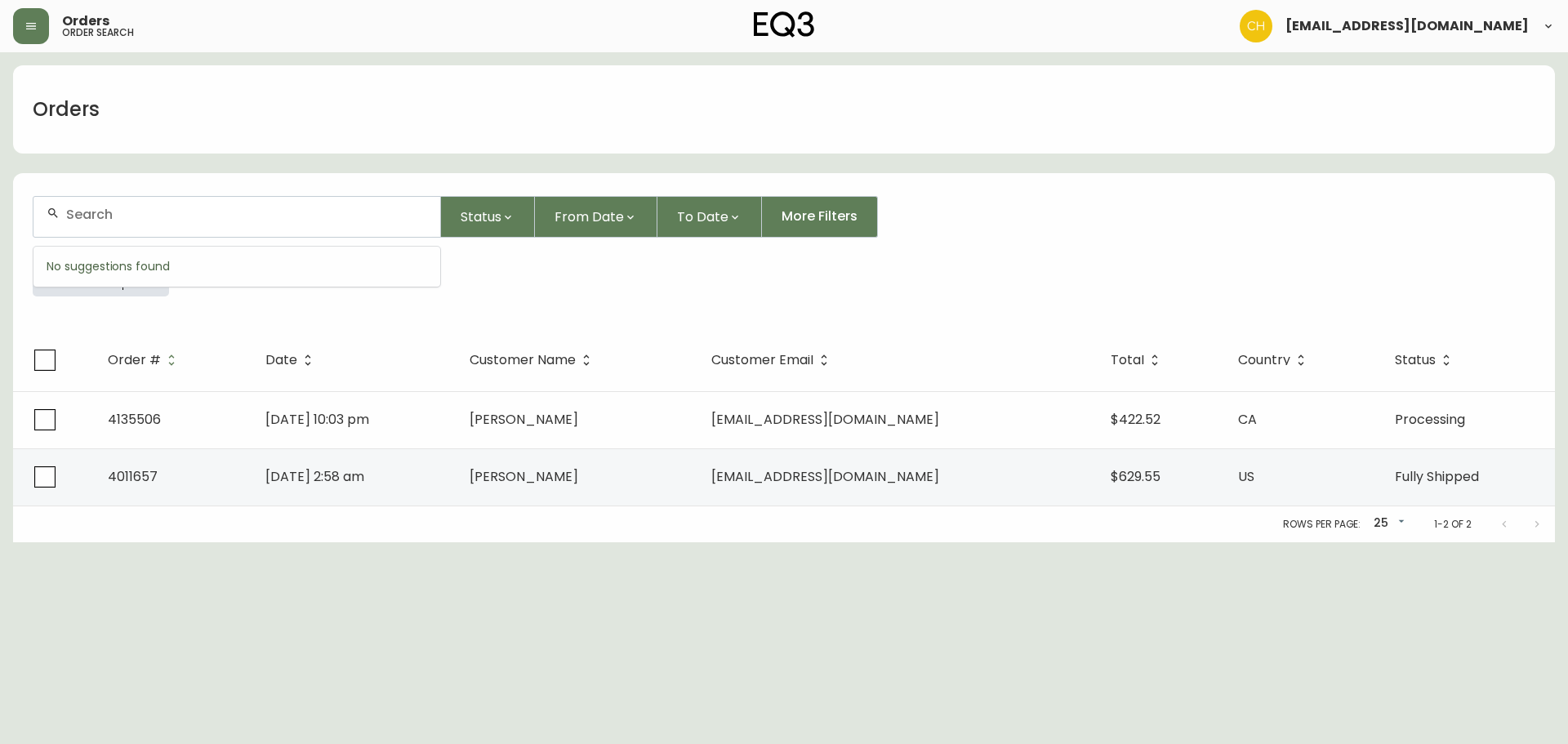
click at [85, 216] on input "text" at bounding box center [247, 214] width 361 height 15
type input "4135499"
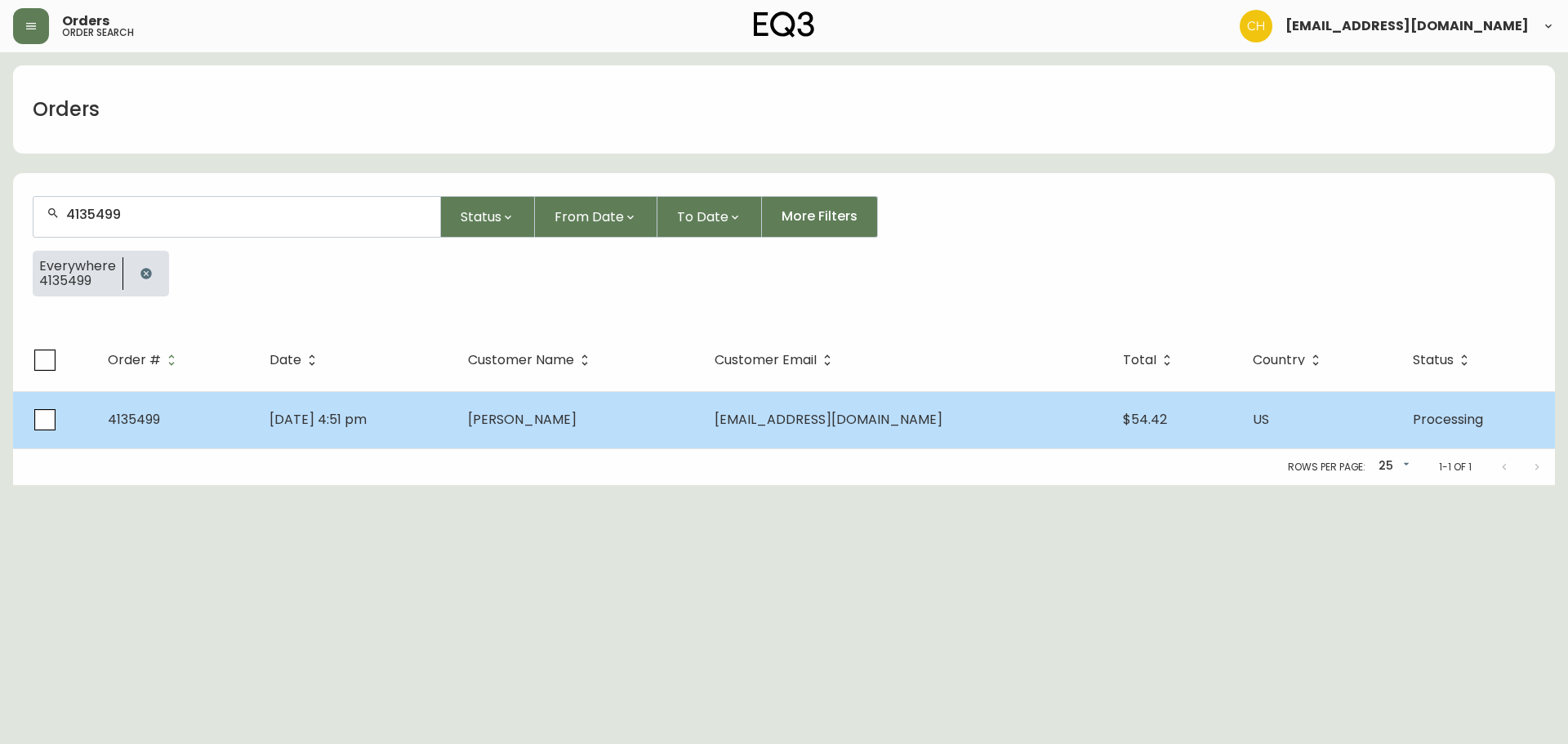
click at [577, 416] on span "[PERSON_NAME]" at bounding box center [522, 419] width 109 height 19
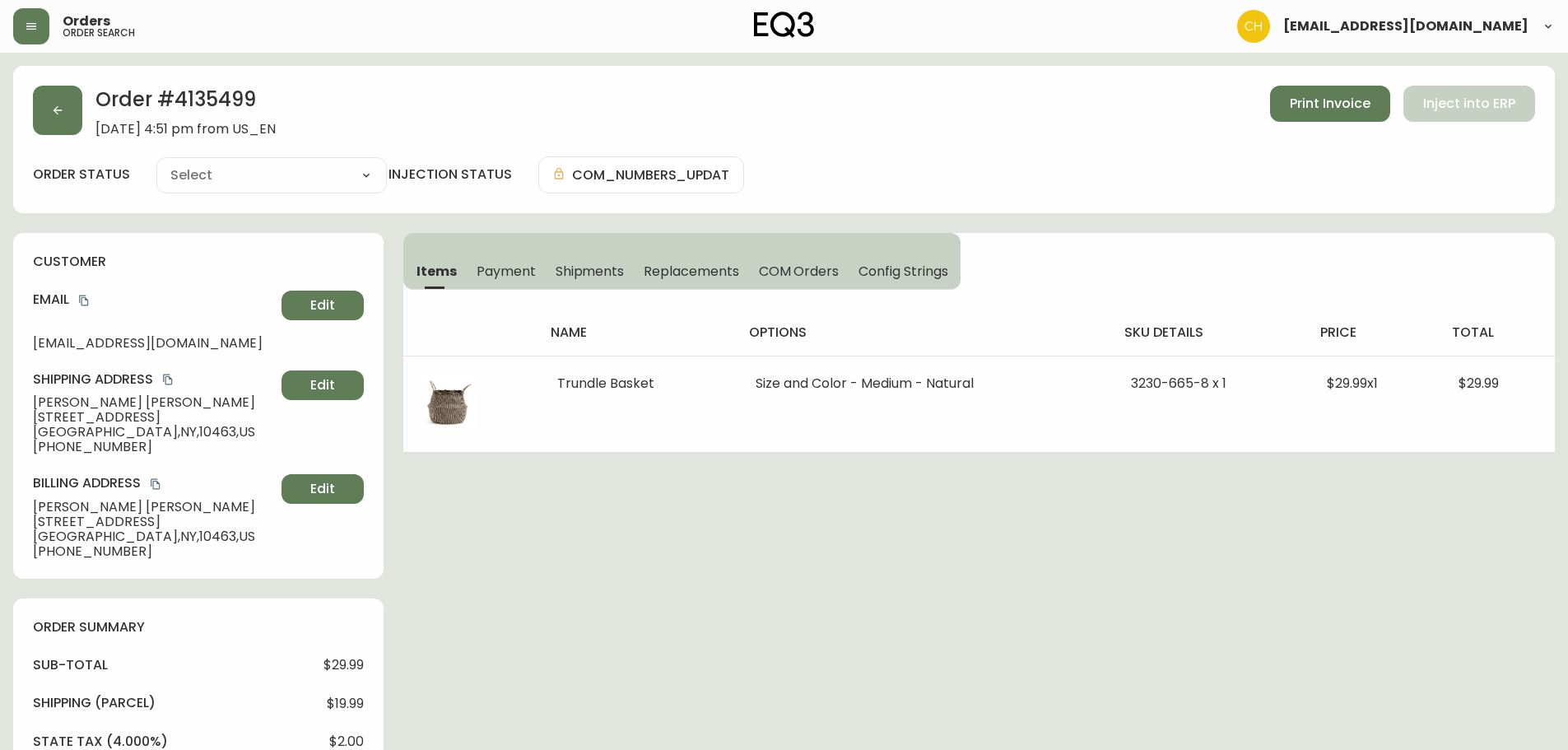
type input "Processing"
select select "PROCESSING"
click at [65, 117] on button "button" at bounding box center [58, 111] width 50 height 50
